Goal: Information Seeking & Learning: Learn about a topic

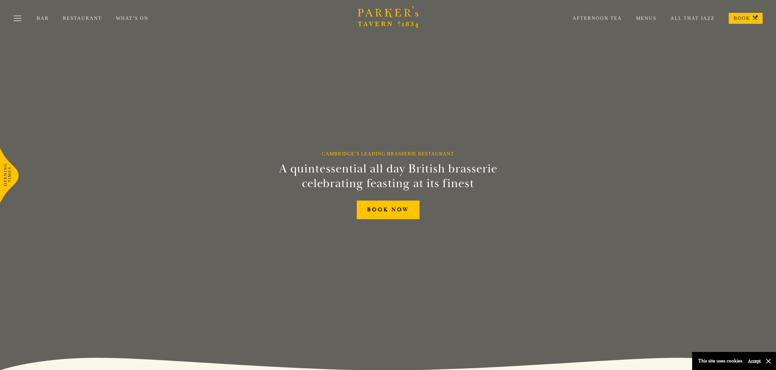
click at [642, 18] on link "Menus" at bounding box center [639, 18] width 34 height 6
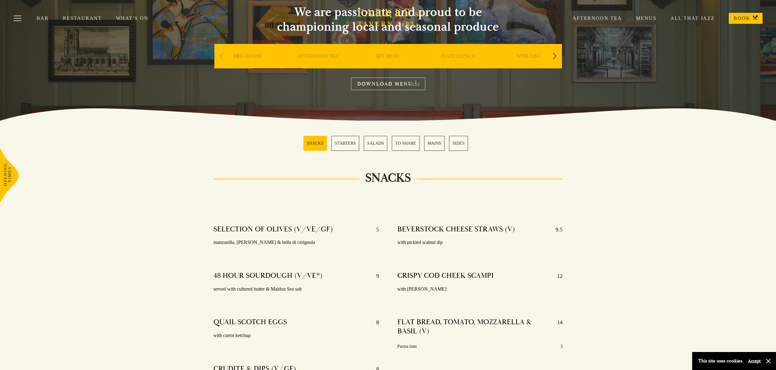
scroll to position [67, 0]
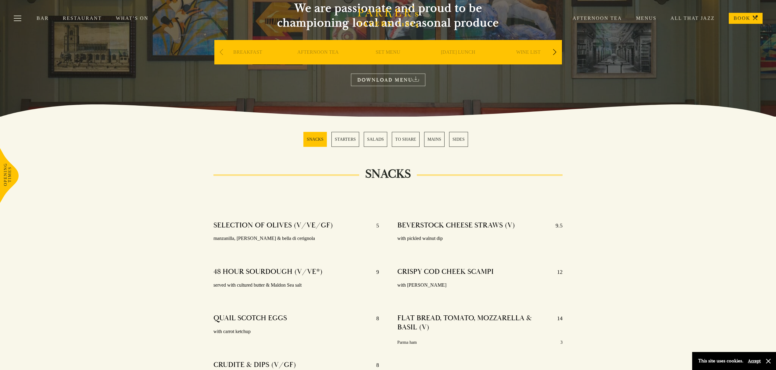
click at [368, 140] on link "SALADS" at bounding box center [375, 139] width 23 height 15
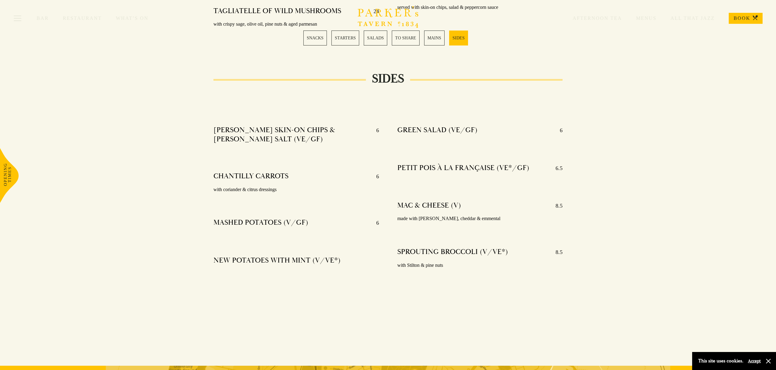
scroll to position [1472, 0]
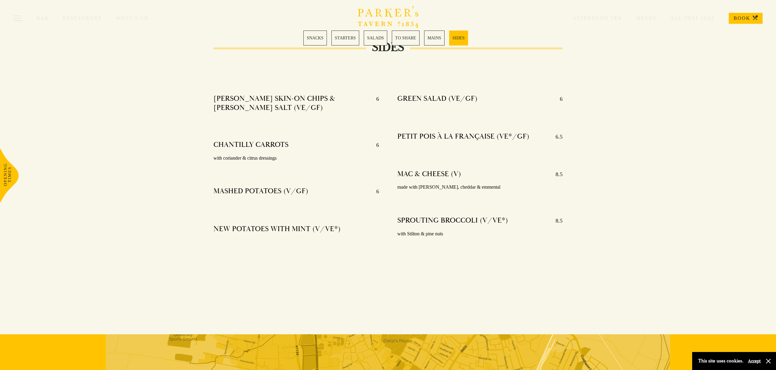
click at [324, 41] on link "SNACKS" at bounding box center [315, 38] width 23 height 15
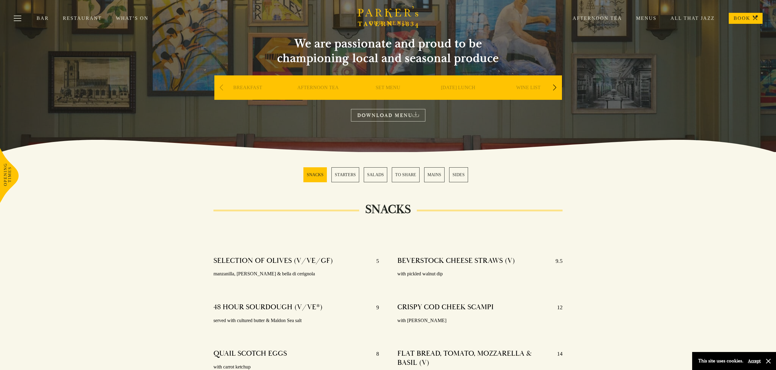
scroll to position [23, 0]
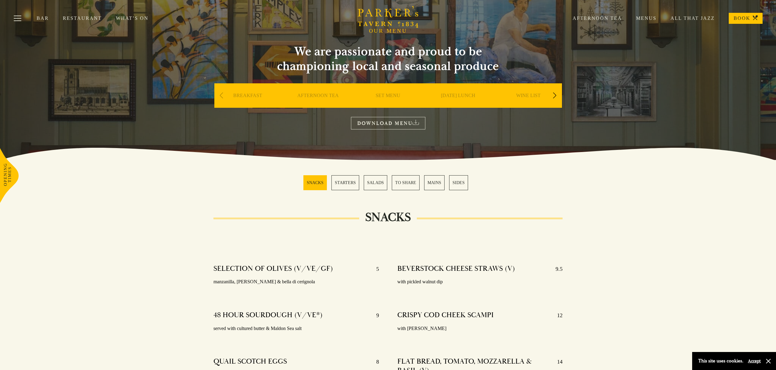
click at [554, 95] on div "Next slide" at bounding box center [555, 95] width 8 height 13
click at [458, 96] on link "DESSERT" at bounding box center [458, 104] width 21 height 24
